Goal: Information Seeking & Learning: Learn about a topic

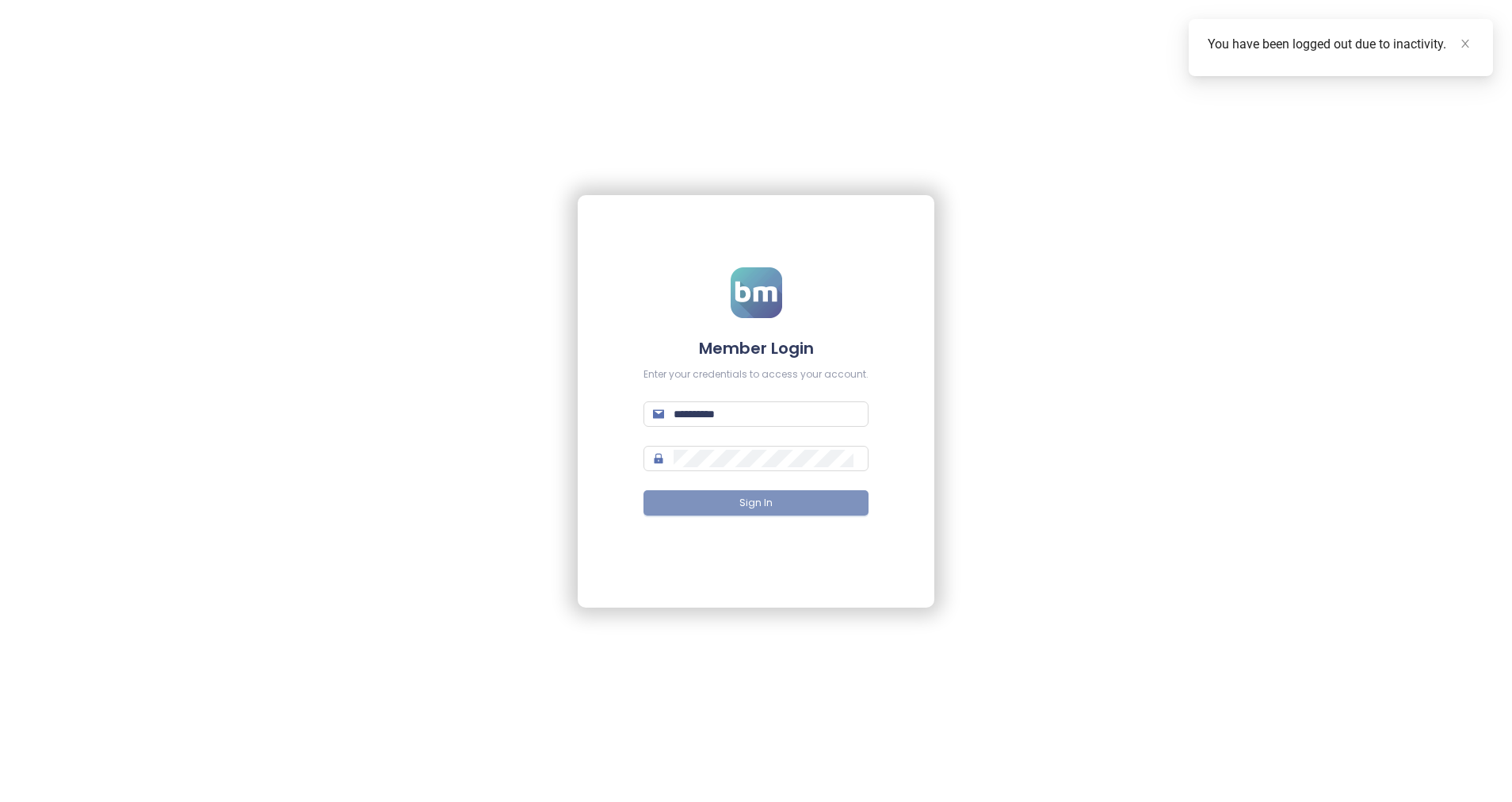
click at [747, 504] on span "Sign In" at bounding box center [756, 503] width 33 height 15
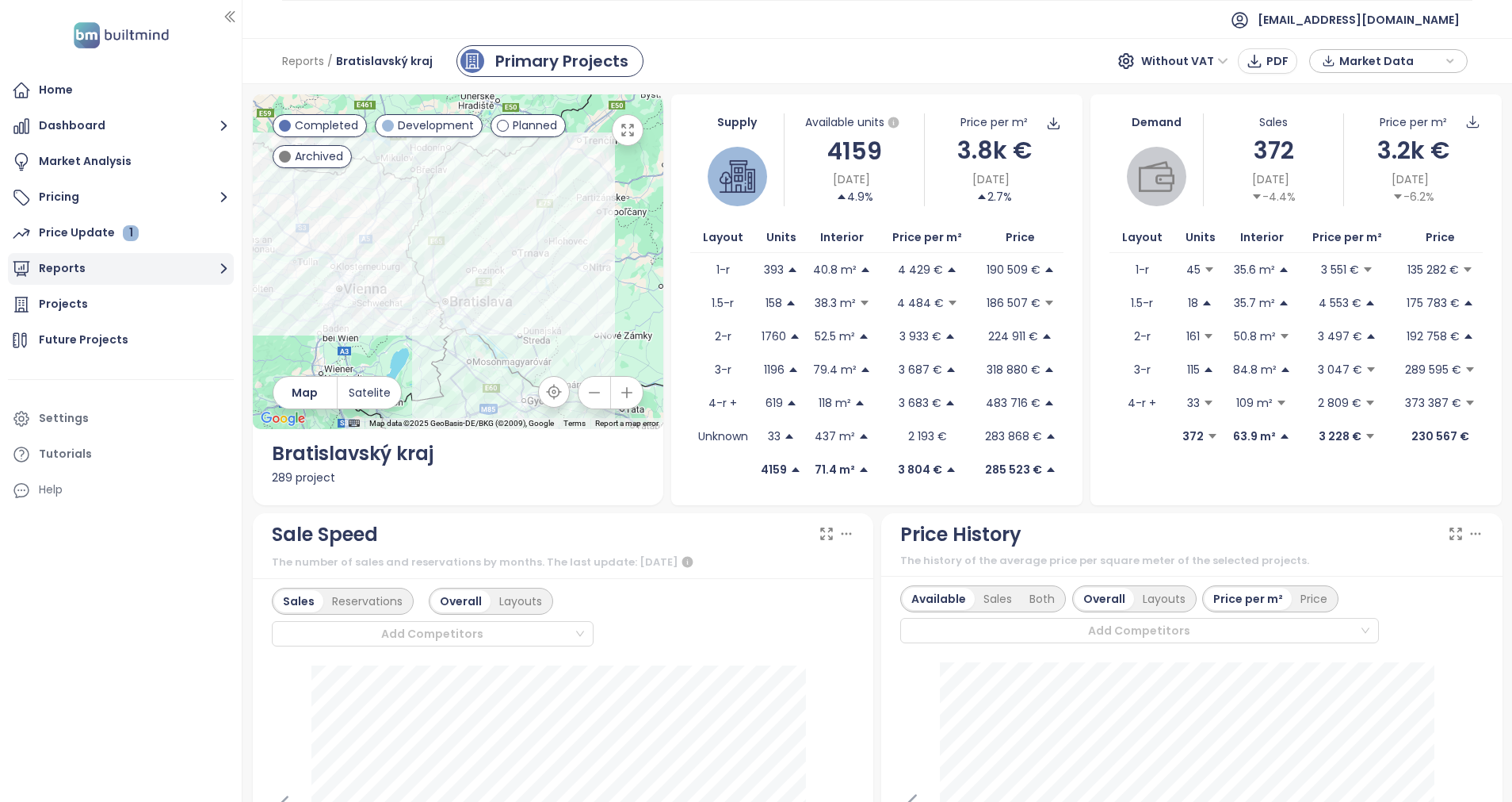
click at [75, 255] on button "Reports" at bounding box center [121, 268] width 226 height 32
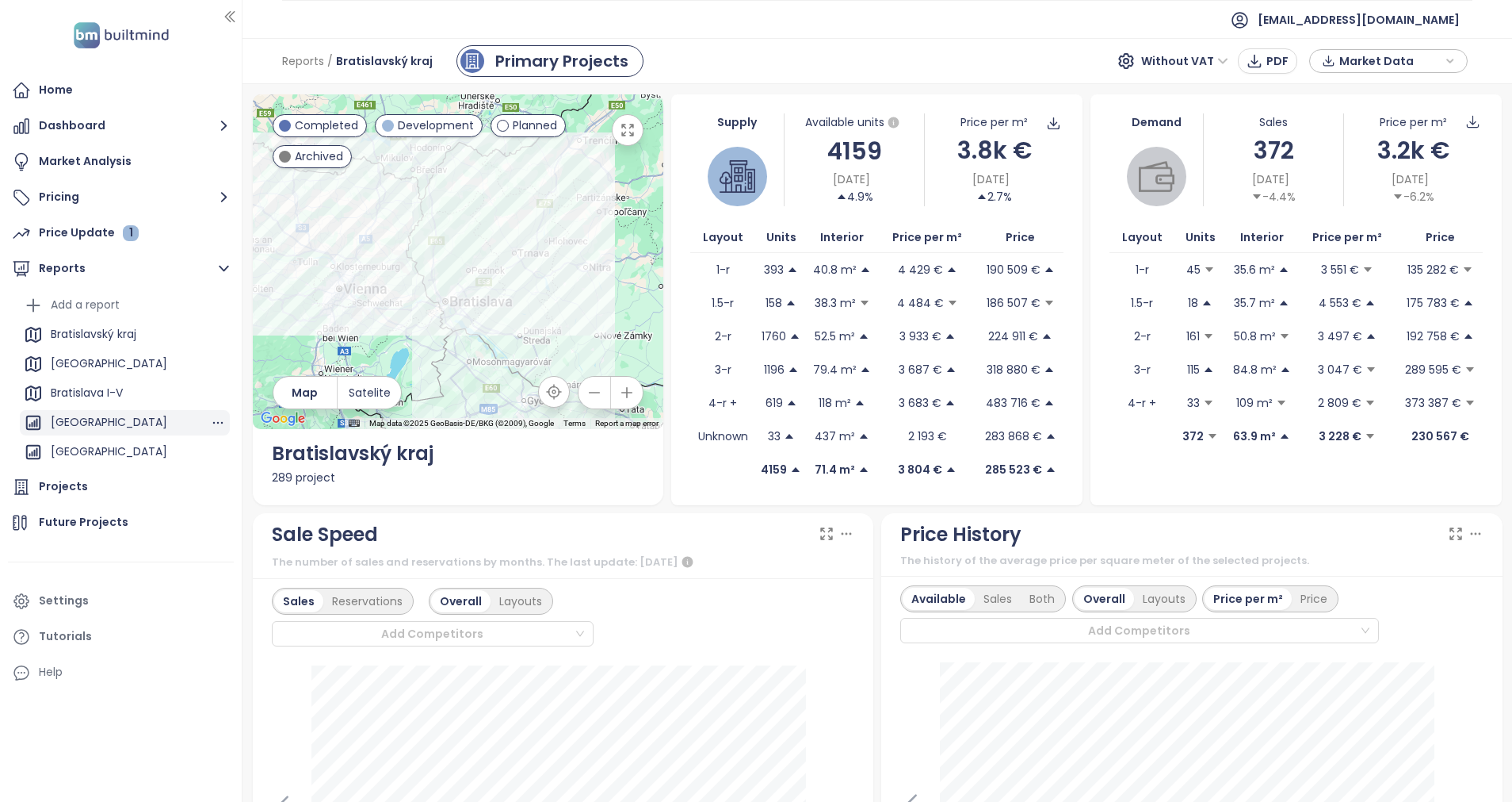
click at [99, 422] on div "[GEOGRAPHIC_DATA]" at bounding box center [108, 423] width 116 height 20
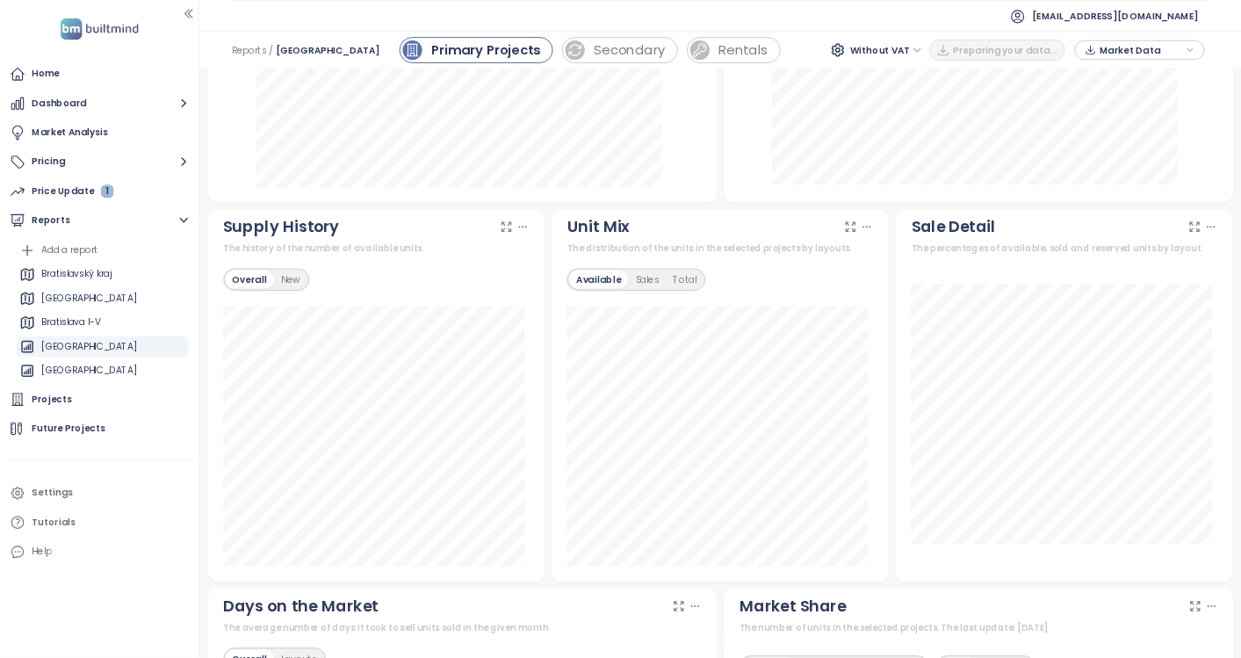
scroll to position [1054, 0]
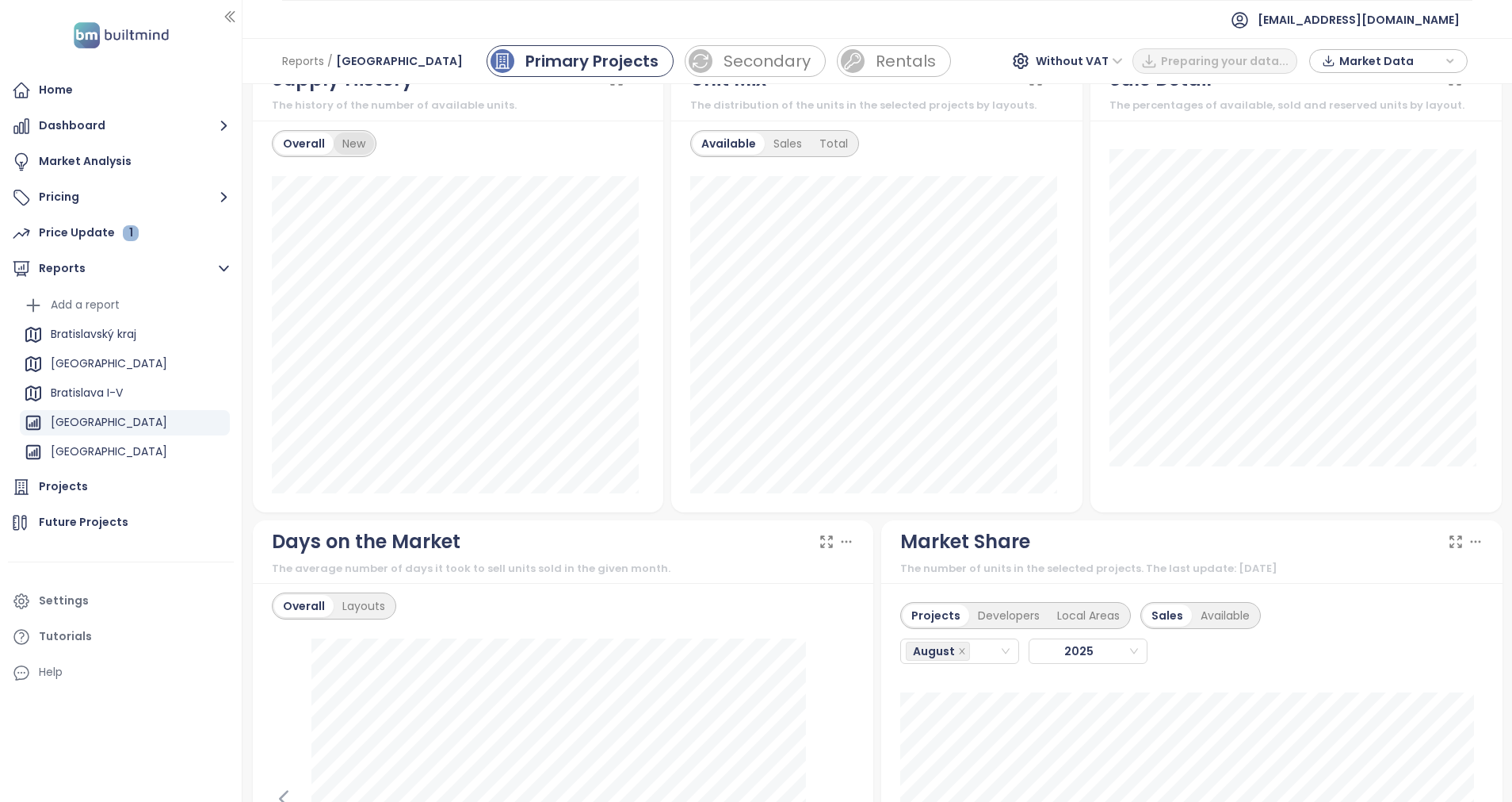
click at [364, 140] on div "New" at bounding box center [354, 144] width 41 height 23
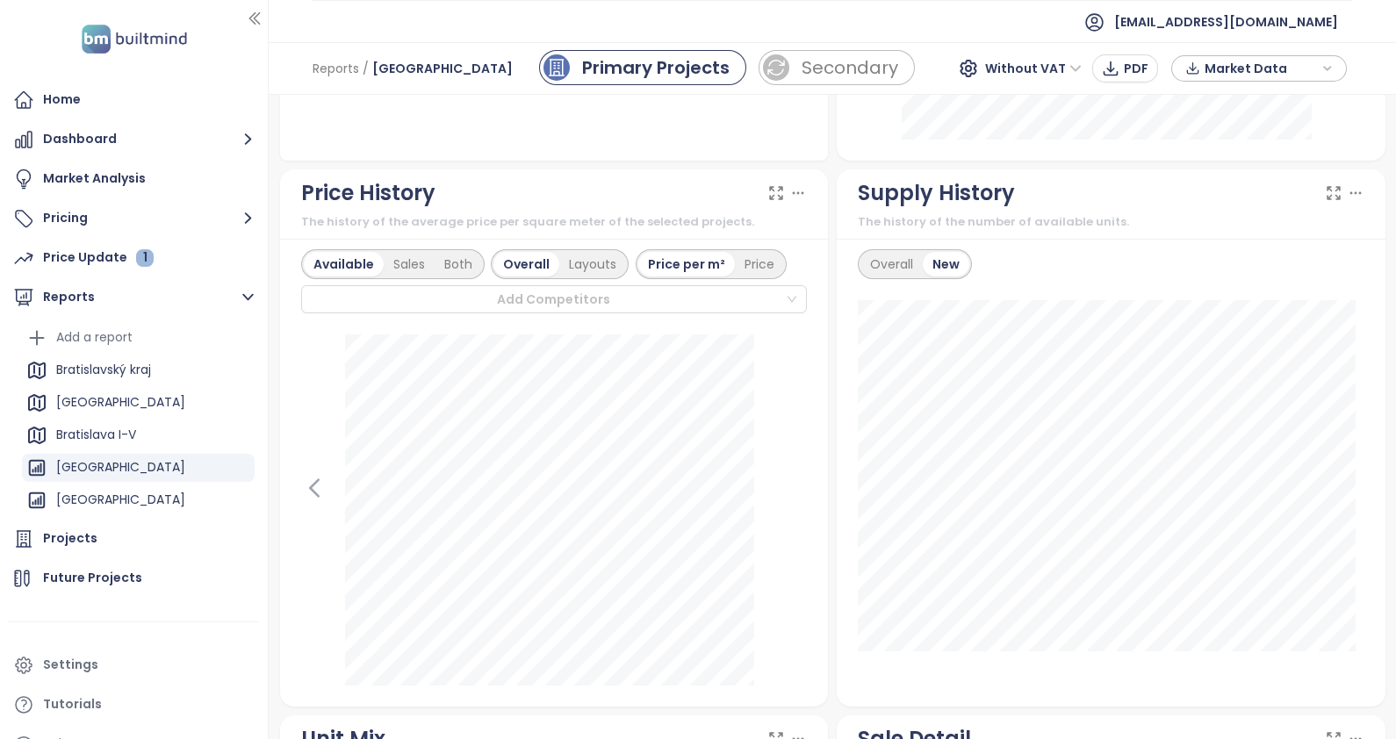
scroll to position [833, 0]
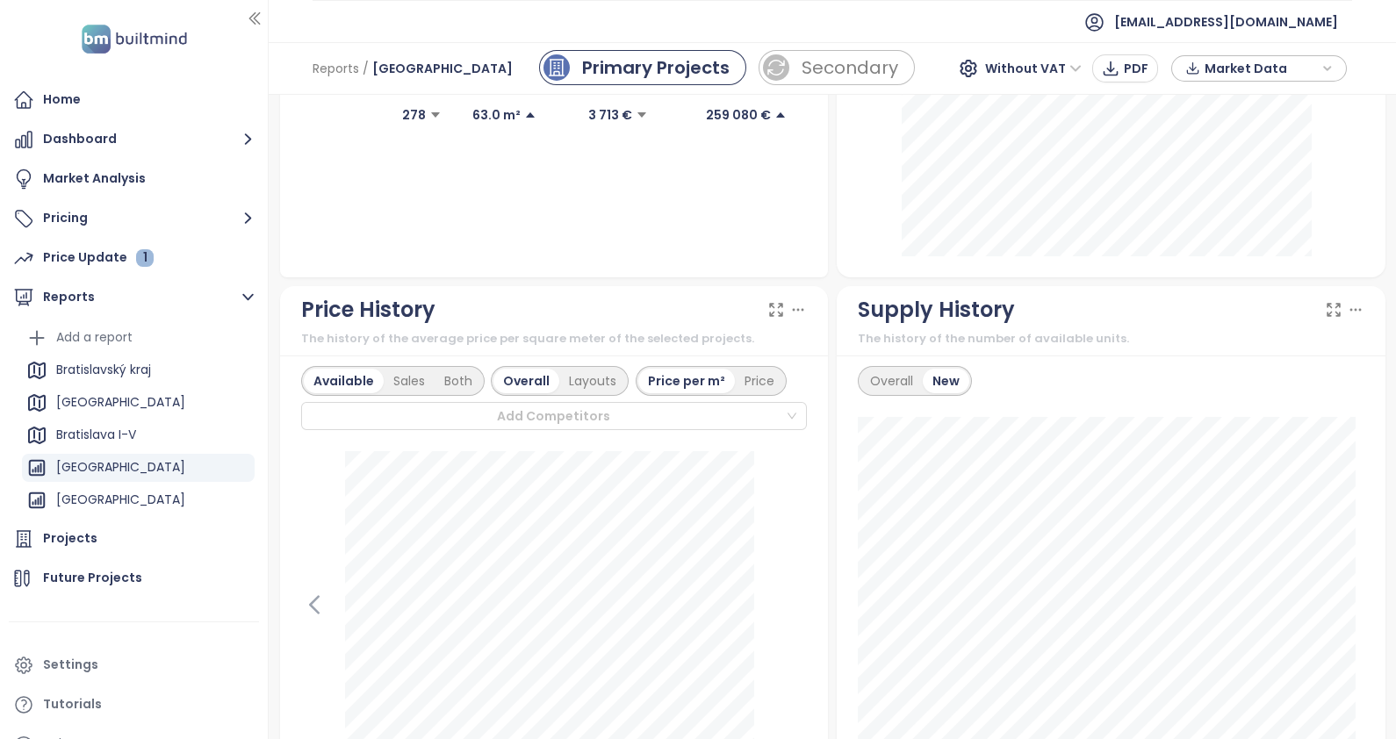
click at [1347, 307] on icon at bounding box center [1356, 310] width 18 height 18
click at [1347, 304] on icon at bounding box center [1356, 310] width 18 height 18
click at [1347, 308] on icon at bounding box center [1356, 310] width 18 height 18
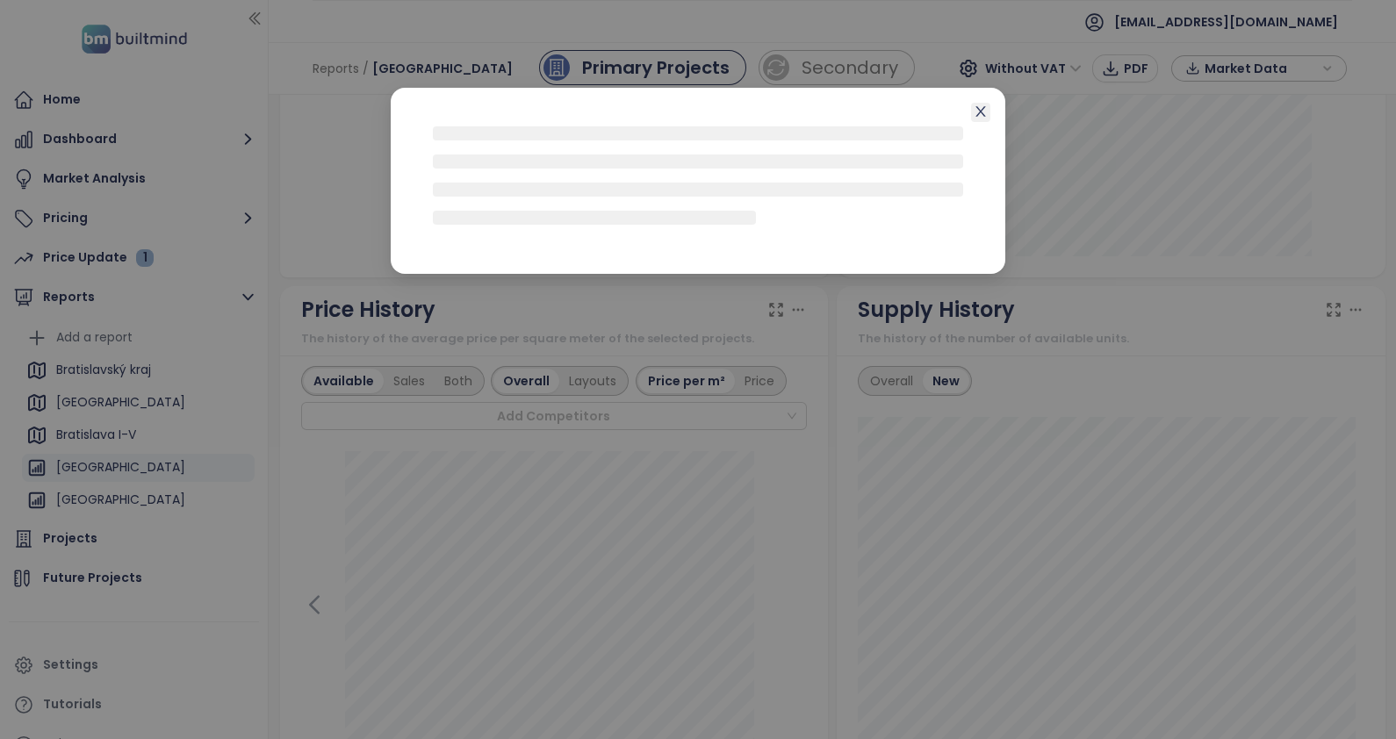
click at [984, 113] on icon "close" at bounding box center [981, 111] width 14 height 14
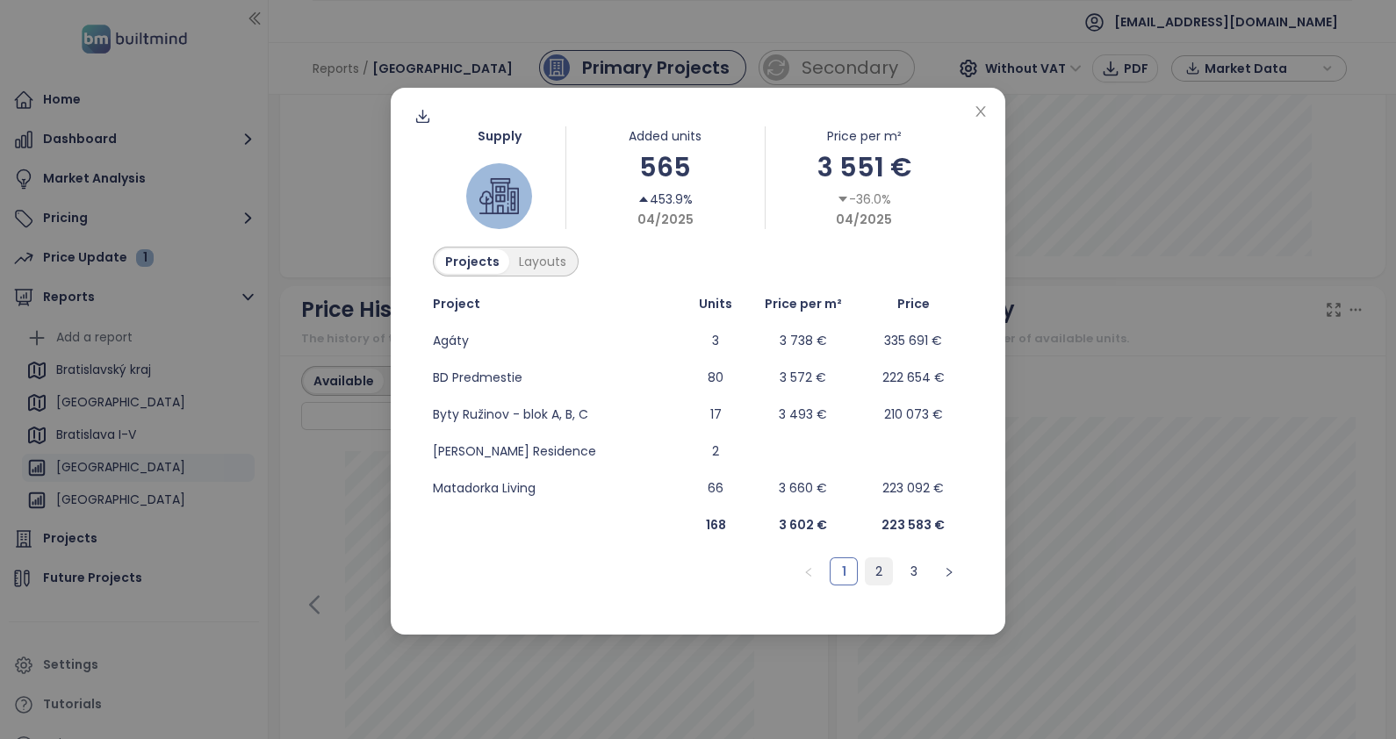
click at [879, 574] on link "2" at bounding box center [879, 571] width 26 height 26
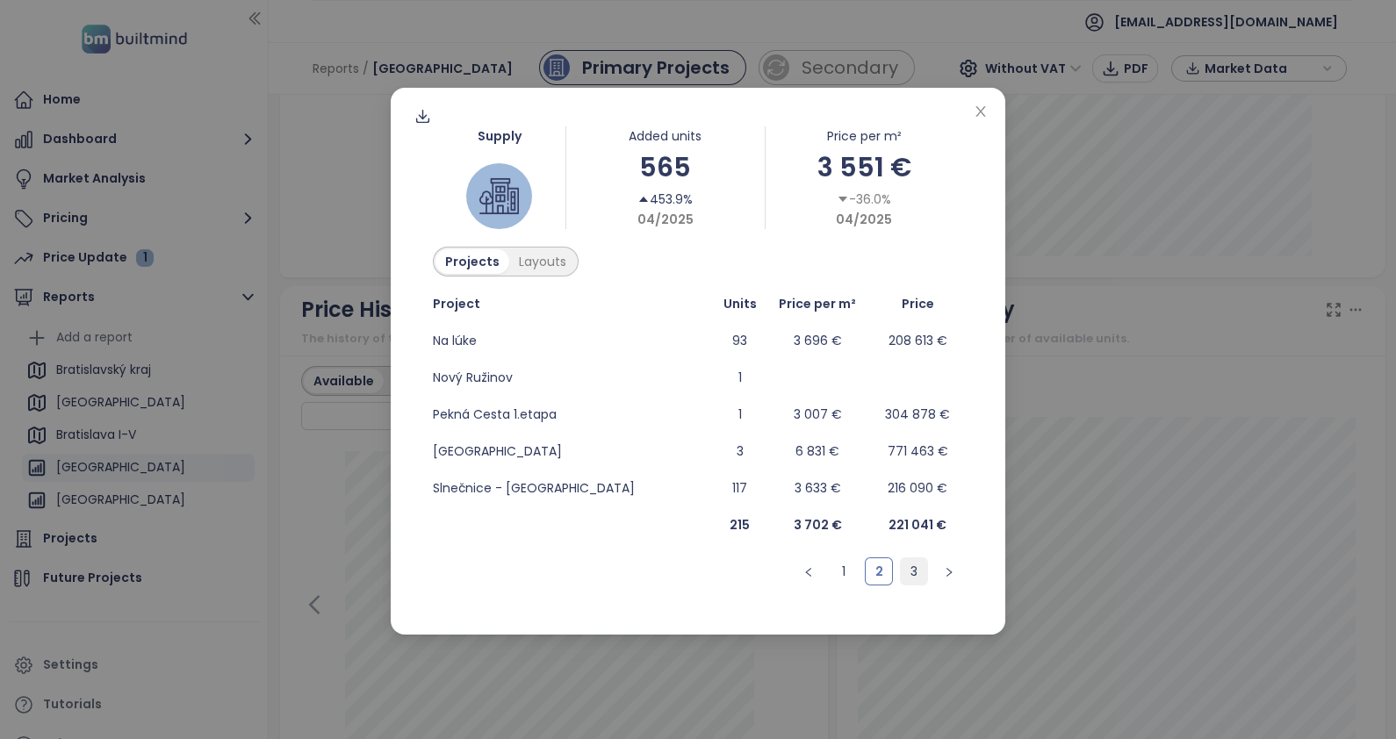
click at [917, 569] on link "3" at bounding box center [914, 571] width 26 height 26
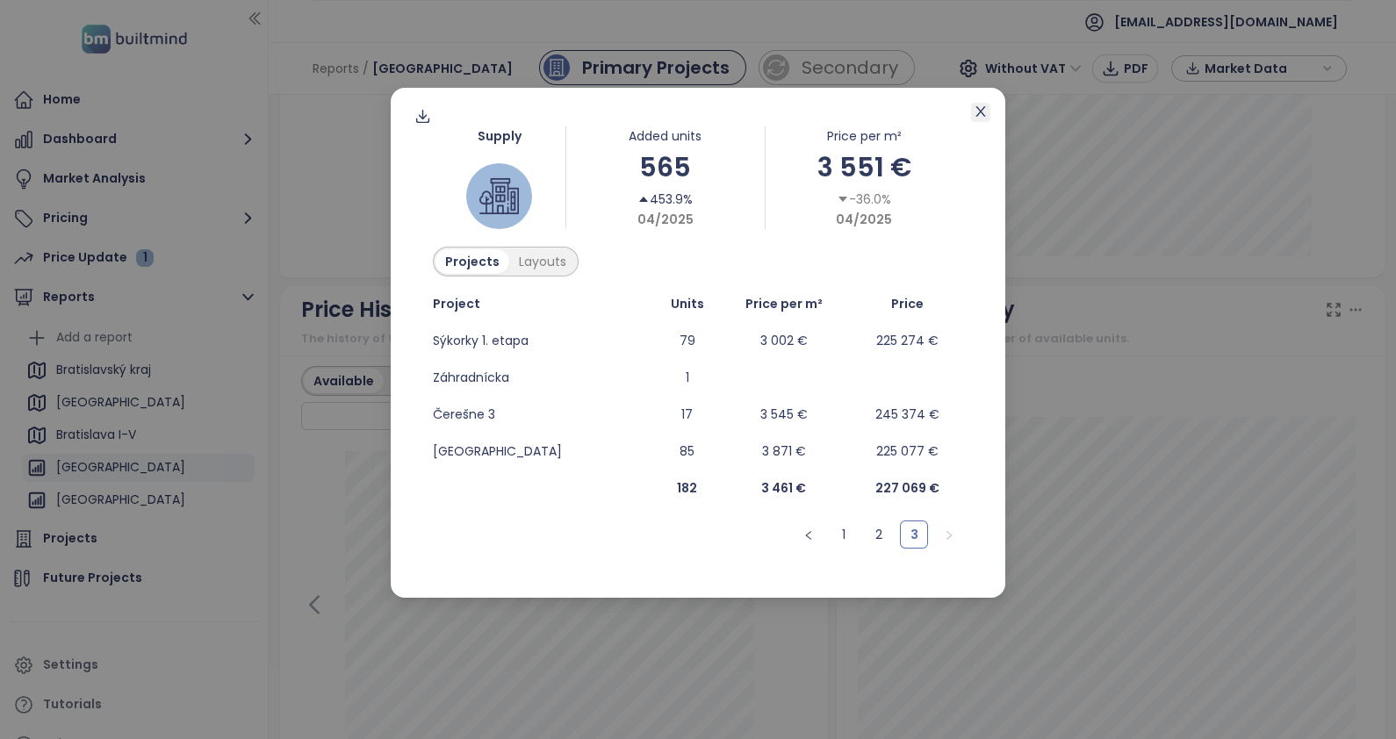
click at [987, 117] on span "Close" at bounding box center [980, 112] width 19 height 19
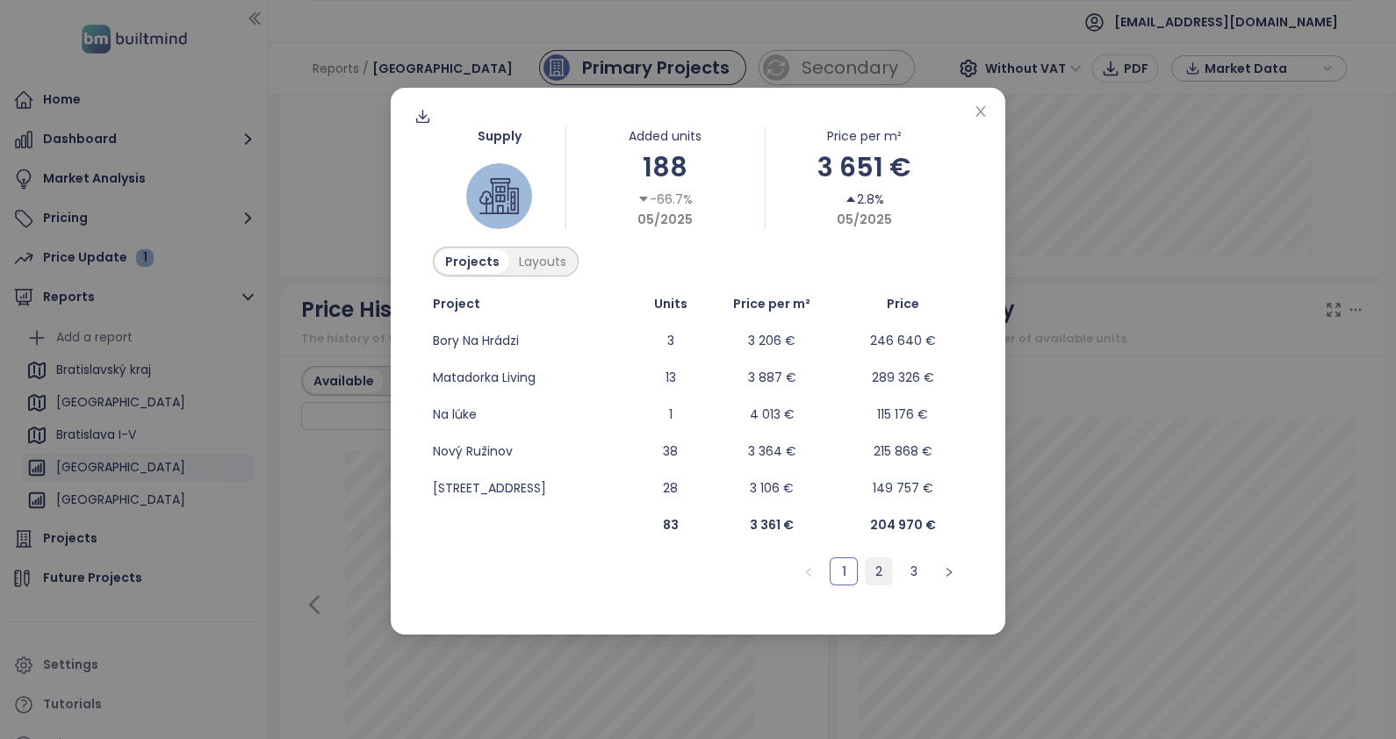
click at [876, 573] on link "2" at bounding box center [879, 571] width 26 height 26
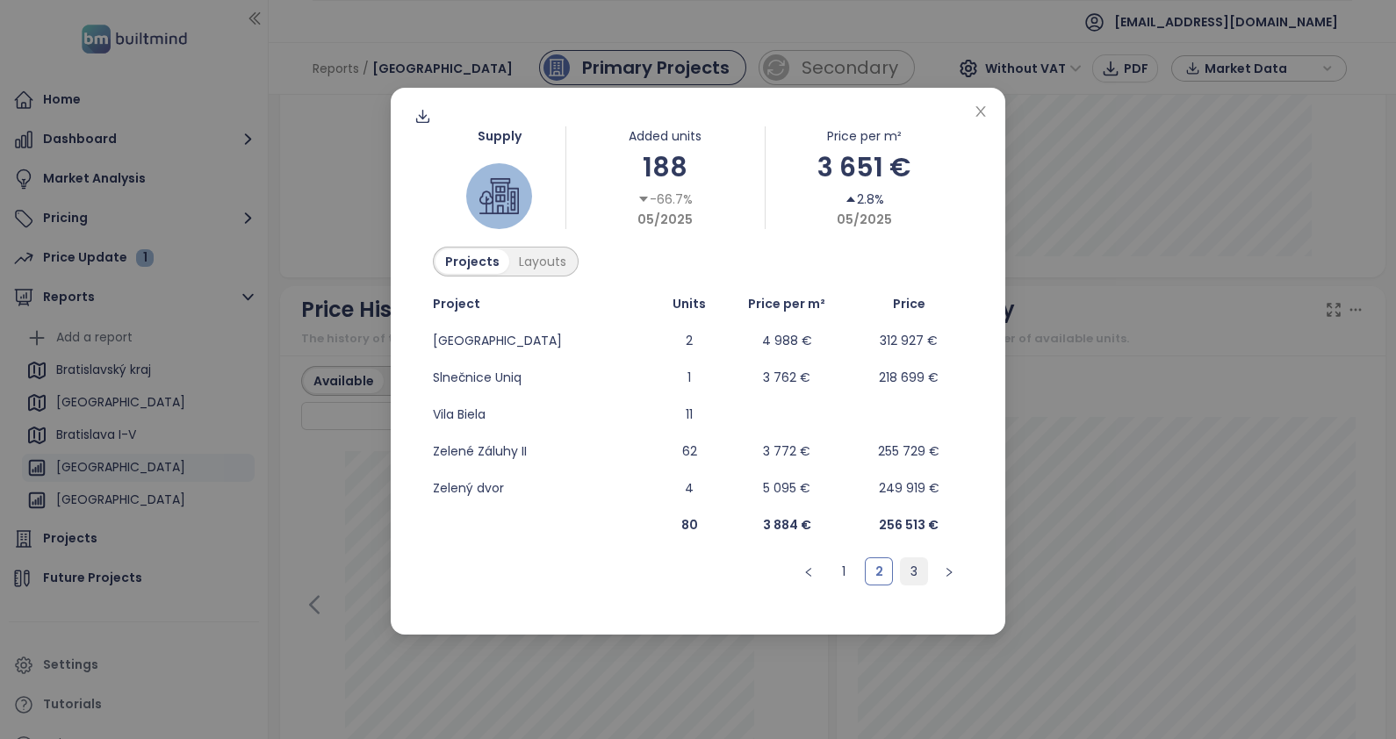
click at [912, 562] on link "3" at bounding box center [914, 571] width 26 height 26
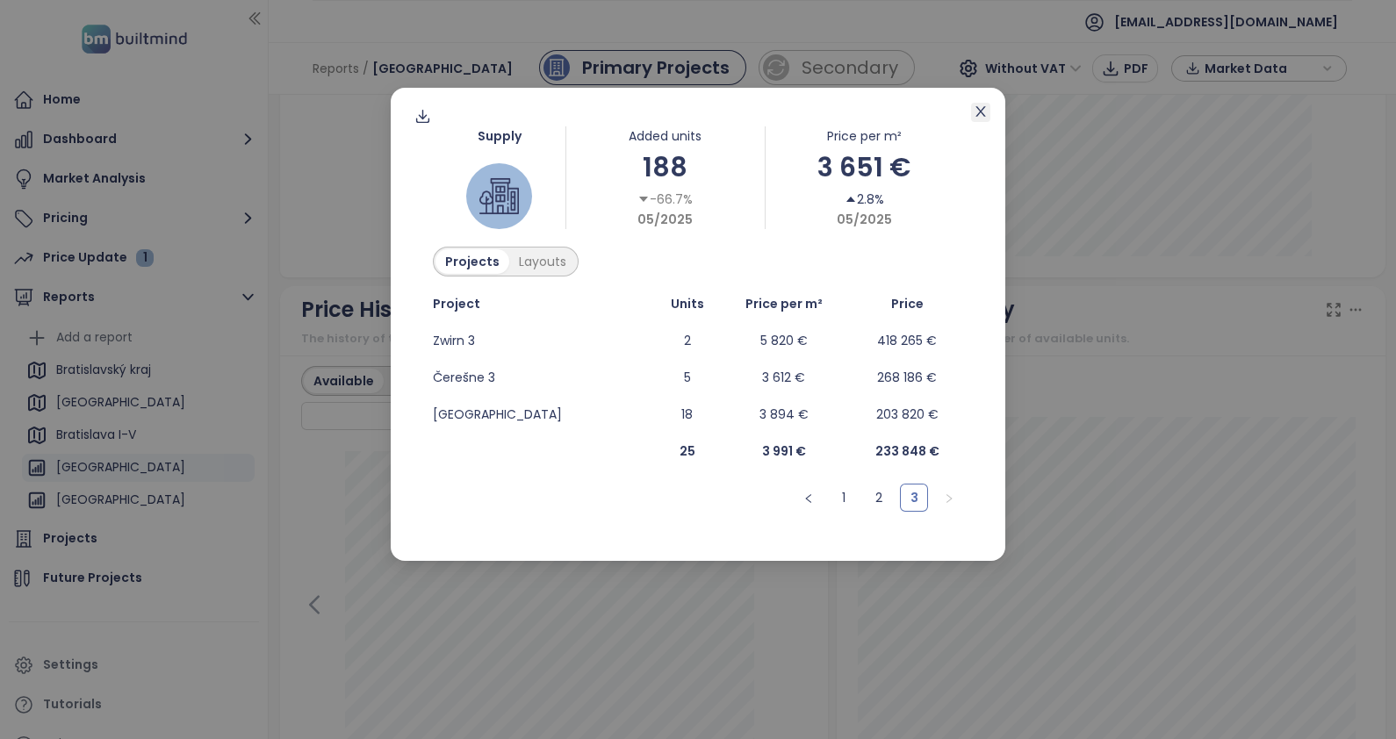
click at [984, 118] on icon "close" at bounding box center [981, 111] width 14 height 14
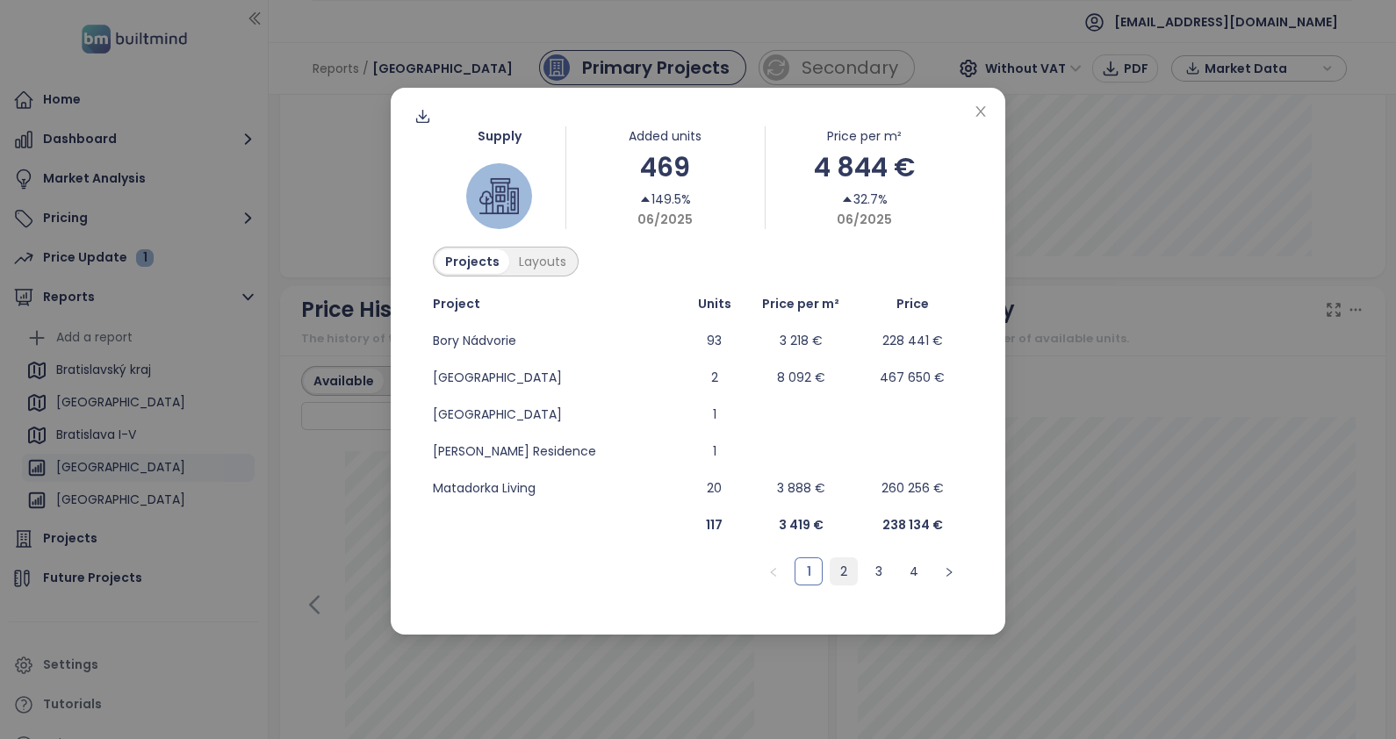
click at [842, 571] on link "2" at bounding box center [844, 571] width 26 height 26
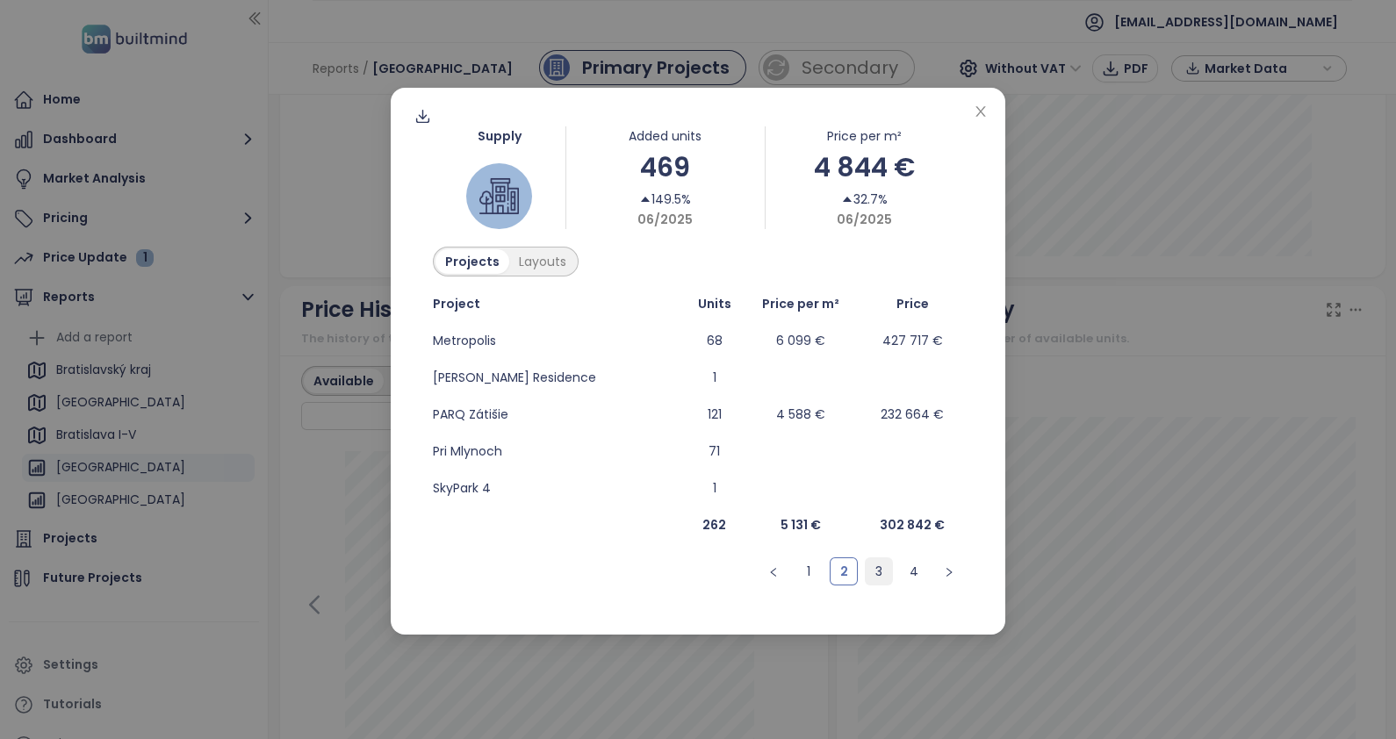
click at [876, 573] on link "3" at bounding box center [879, 571] width 26 height 26
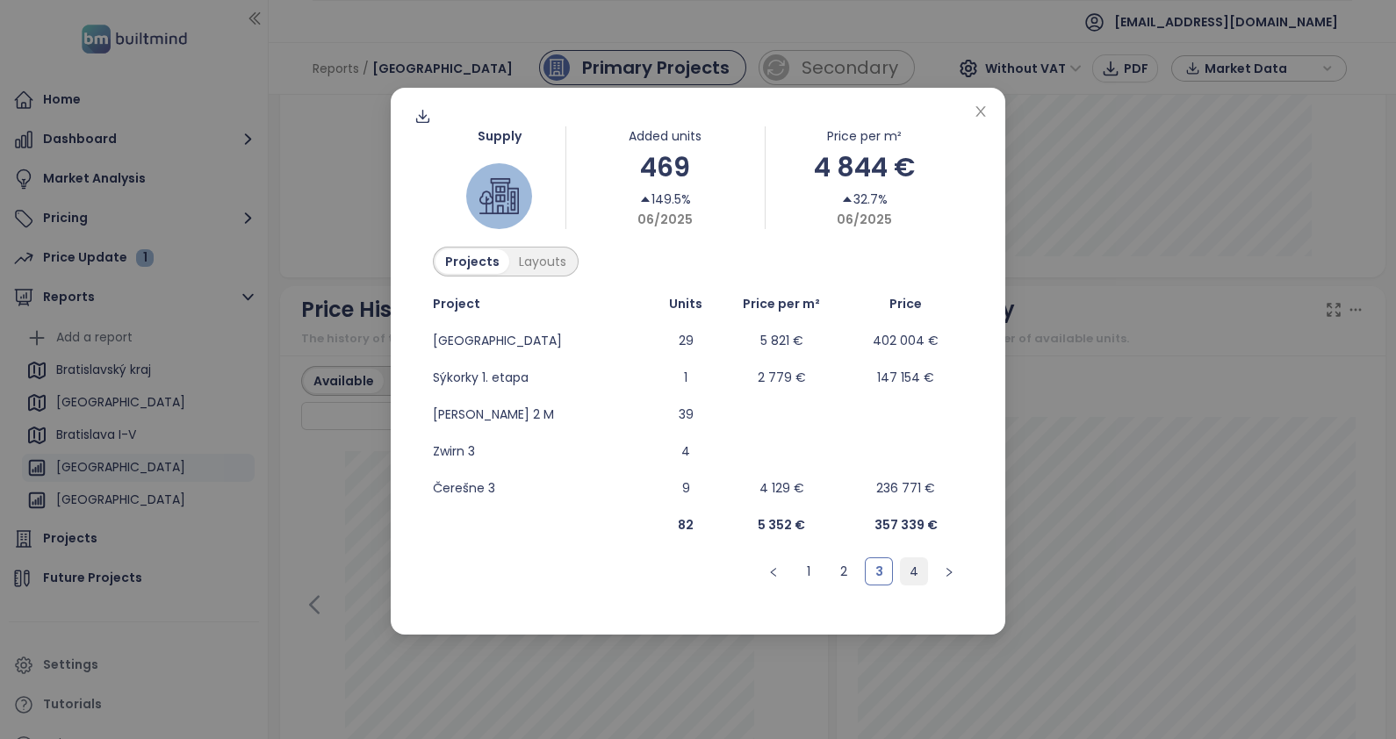
click at [913, 571] on link "4" at bounding box center [914, 571] width 26 height 26
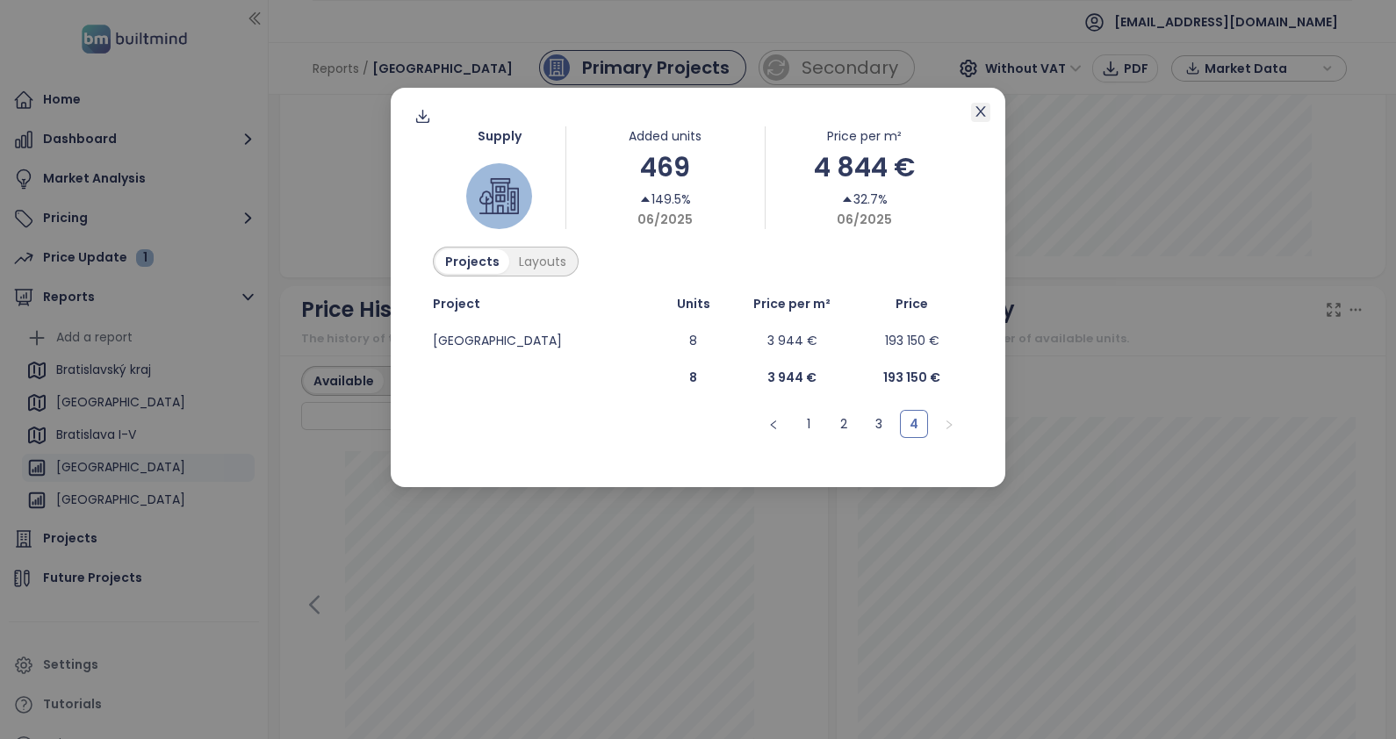
click at [984, 112] on icon "close" at bounding box center [981, 111] width 14 height 14
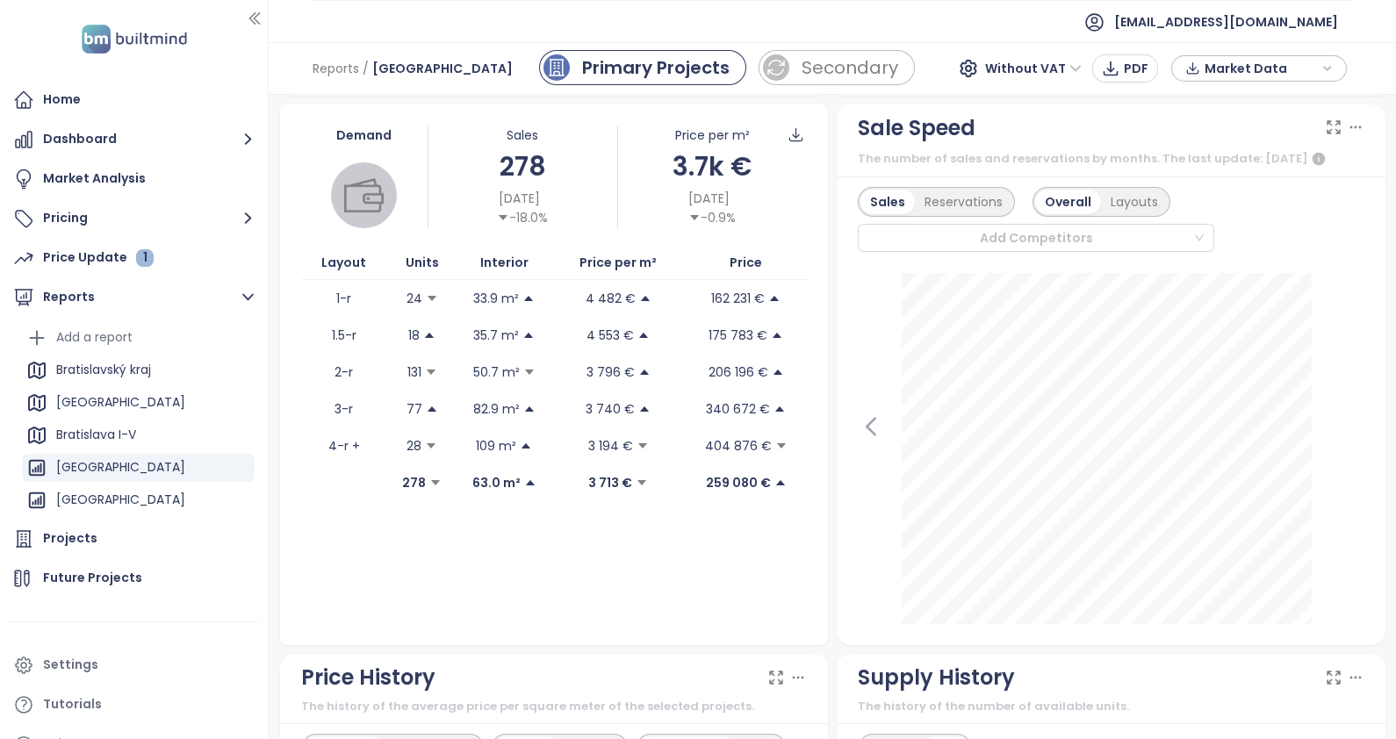
scroll to position [438, 0]
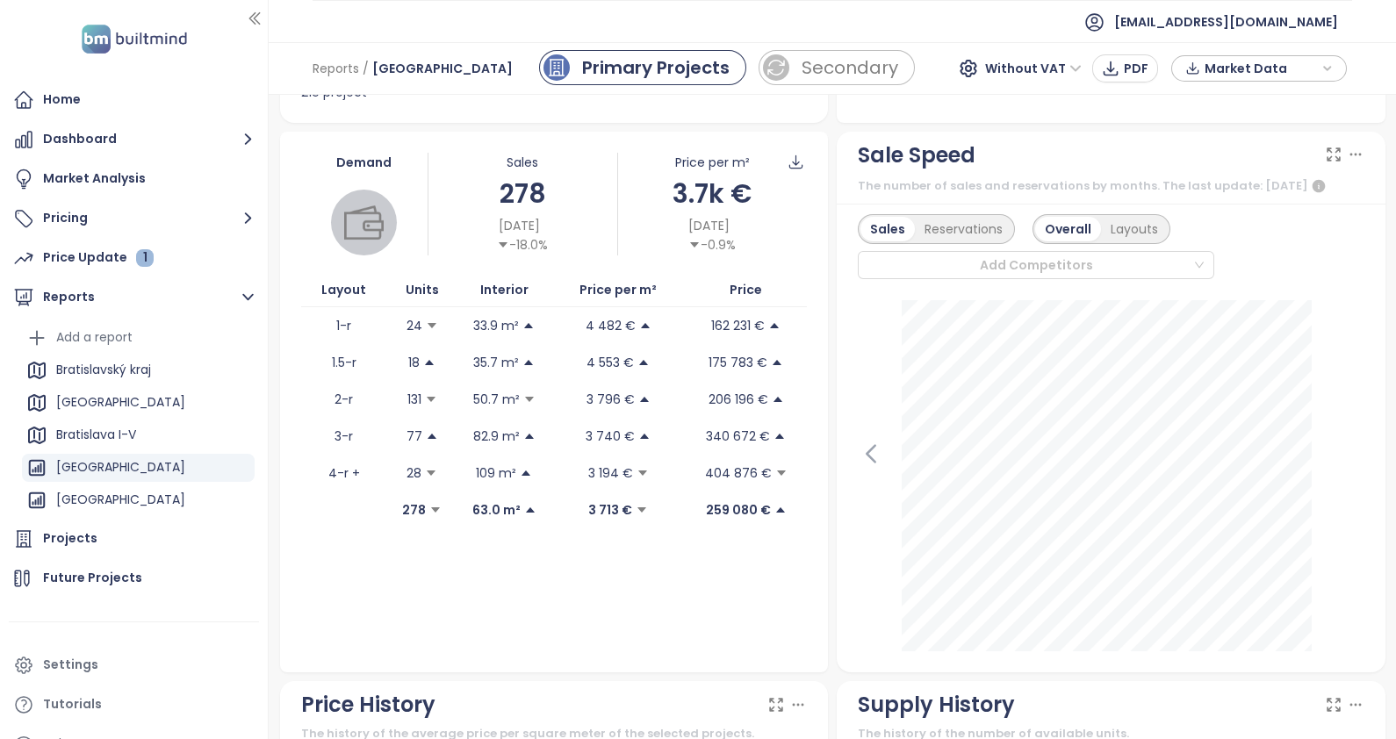
click at [1347, 160] on icon at bounding box center [1356, 155] width 18 height 18
